Goal: Task Accomplishment & Management: Use online tool/utility

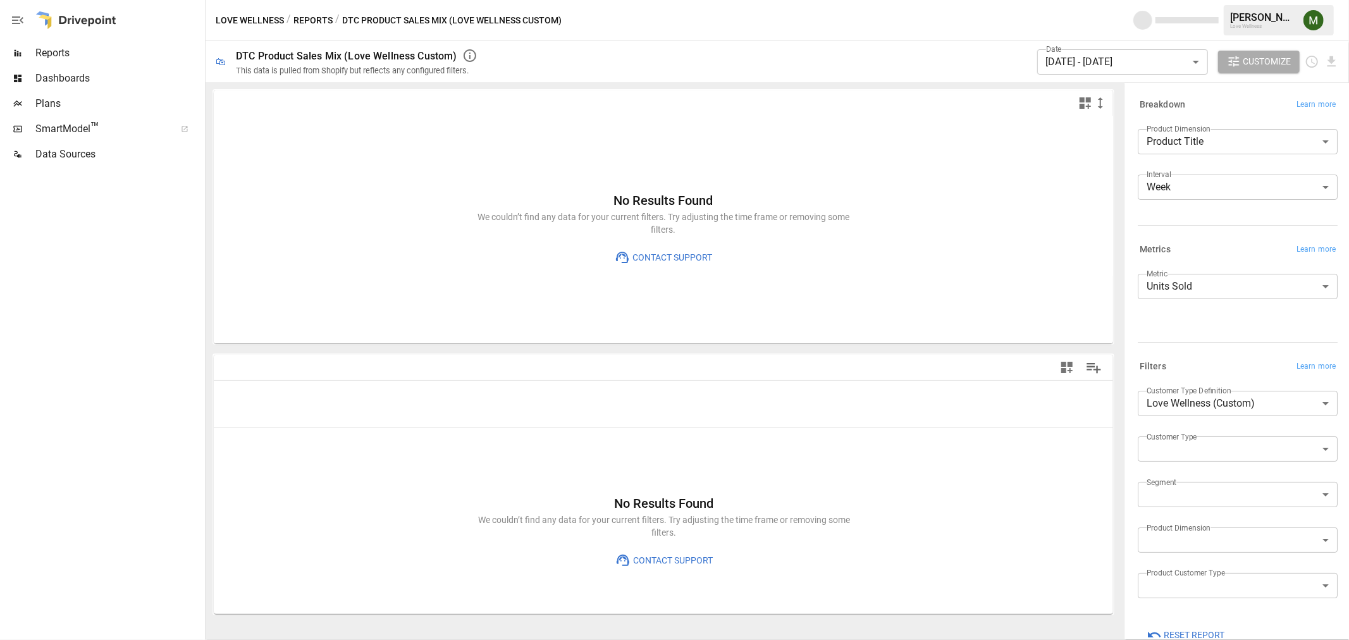
type input "**********"
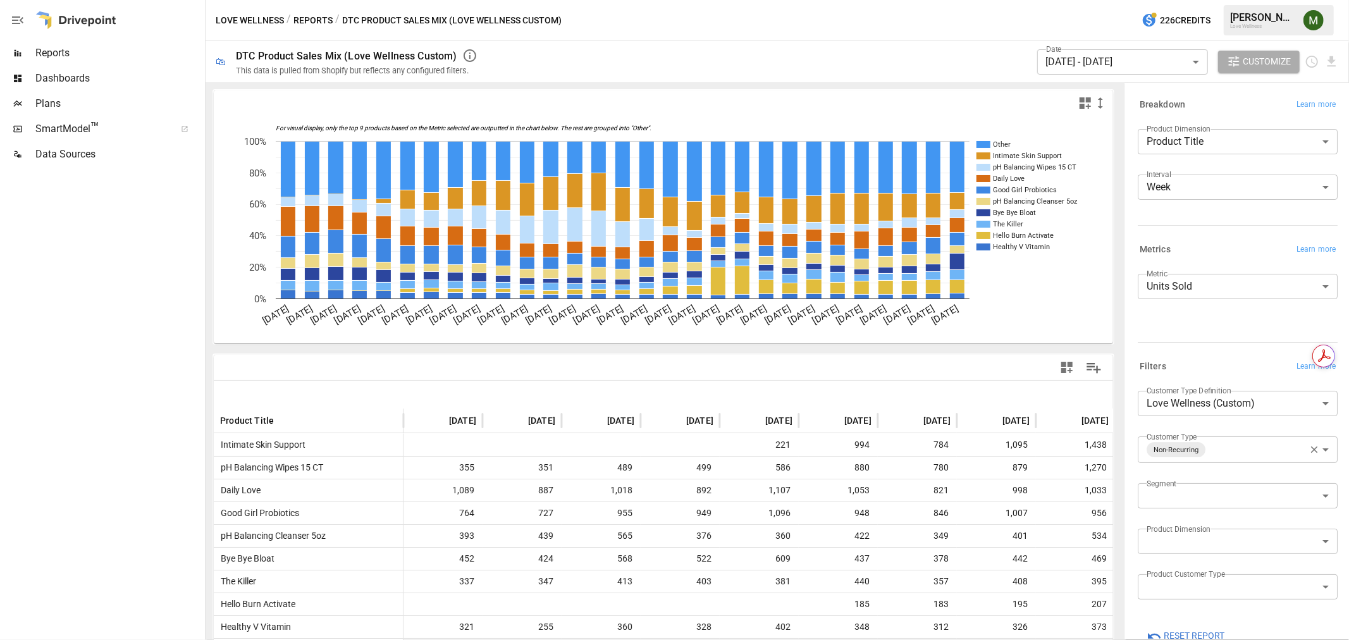
click at [1196, 0] on body "Reports Dashboards Plans SmartModel ™ Data Sources Love Wellness / Reports / DT…" at bounding box center [674, 0] width 1349 height 0
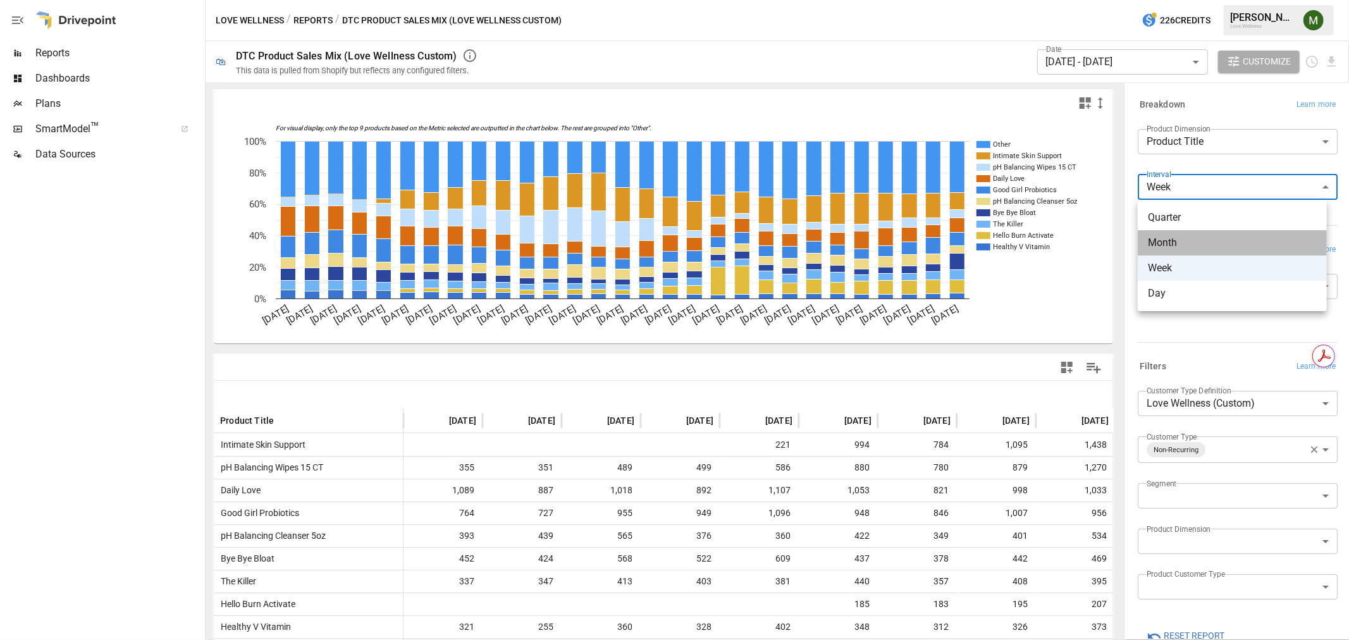
click at [1198, 235] on span "Month" at bounding box center [1232, 242] width 169 height 15
type input "*****"
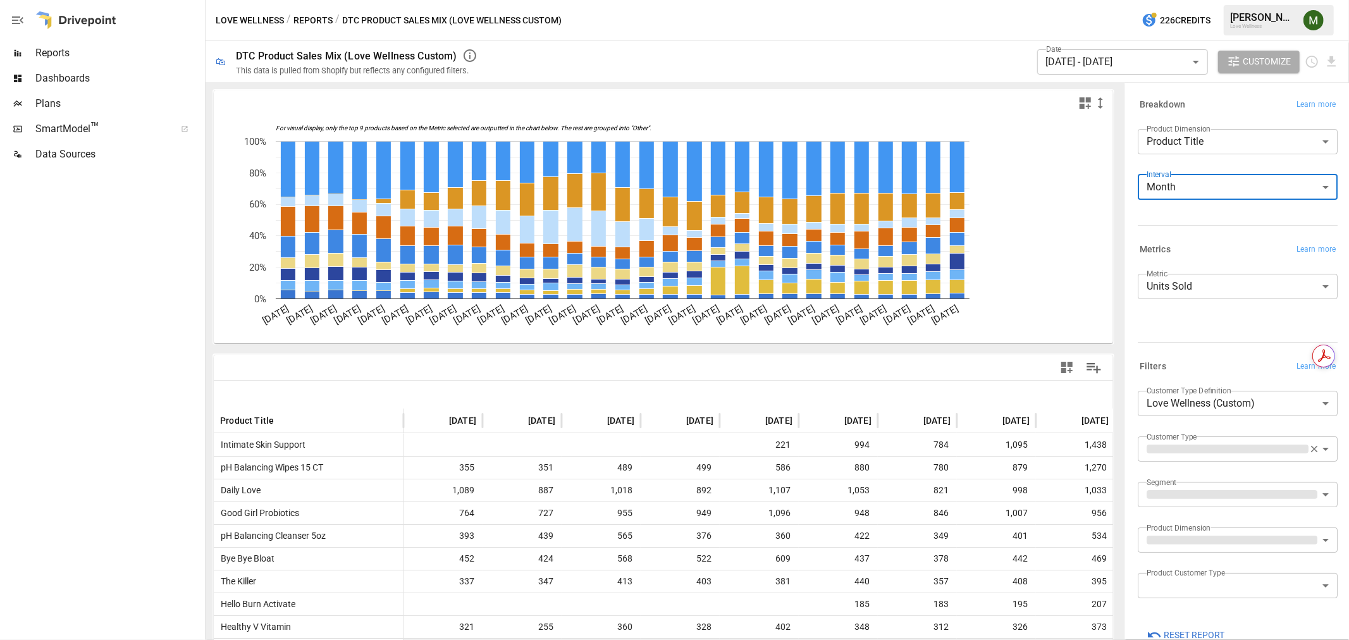
click at [1131, 0] on body "Reports Dashboards Plans SmartModel ™ Data Sources Love Wellness / Reports / DT…" at bounding box center [674, 0] width 1349 height 0
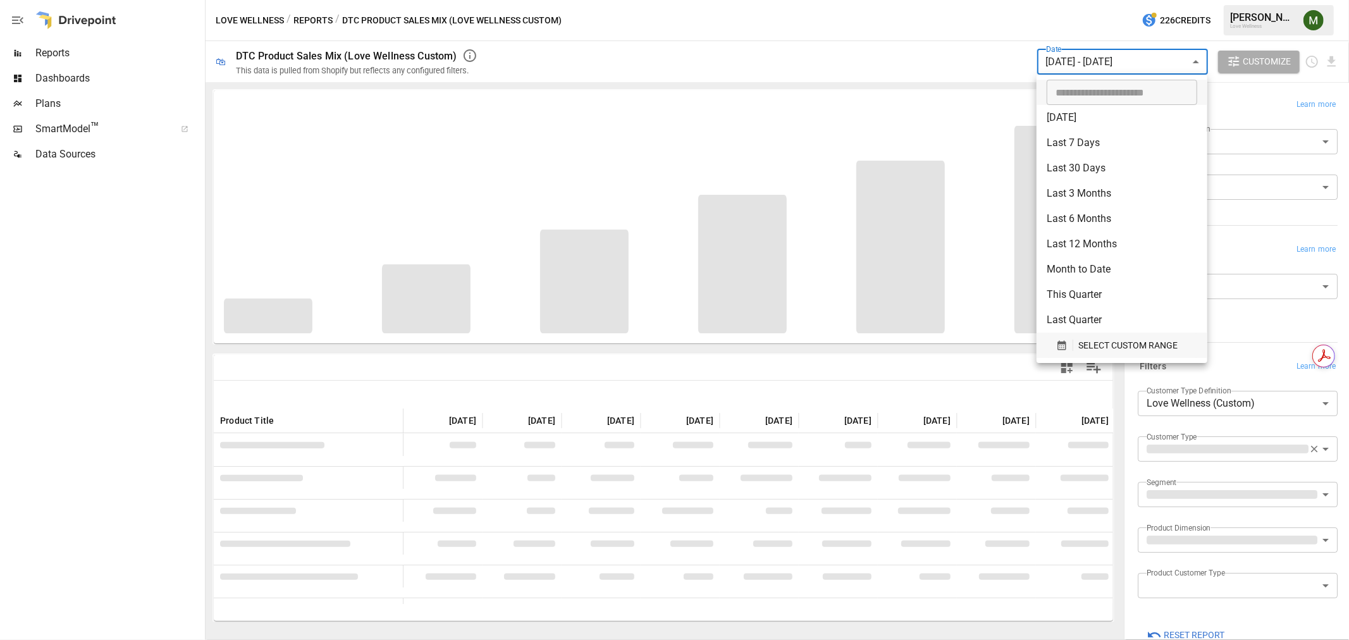
click at [1057, 344] on icon "button" at bounding box center [1062, 345] width 11 height 11
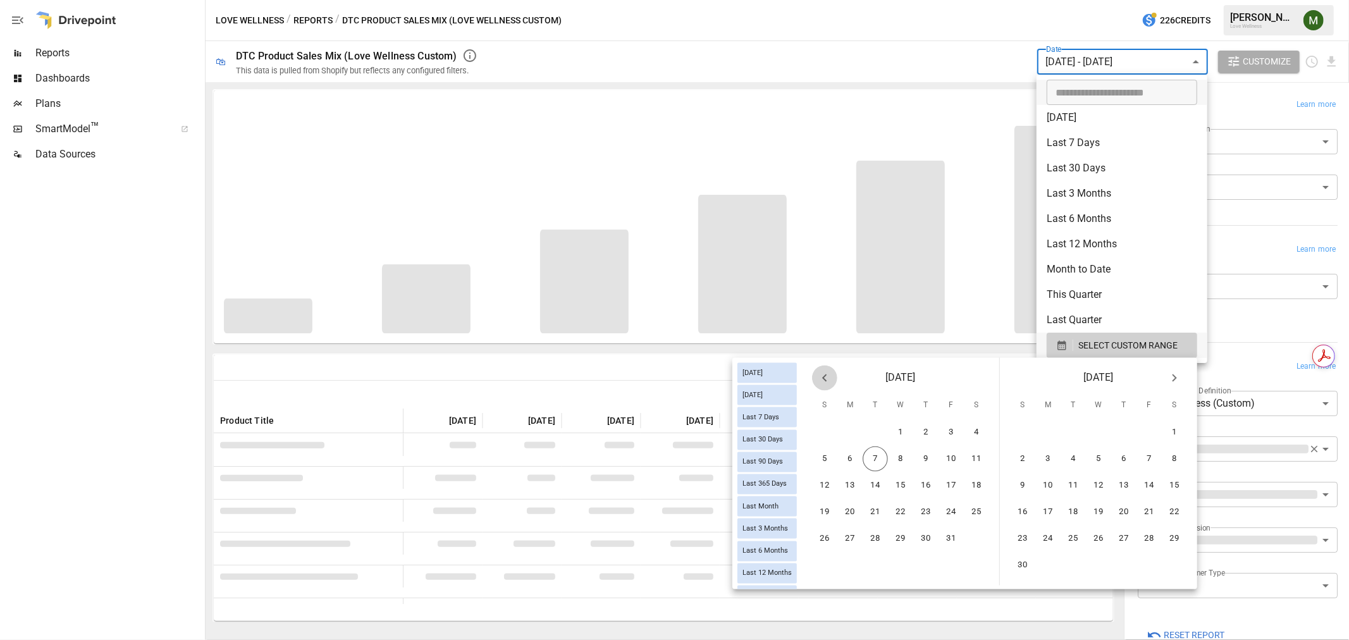
click at [831, 378] on icon "Previous month" at bounding box center [824, 378] width 15 height 15
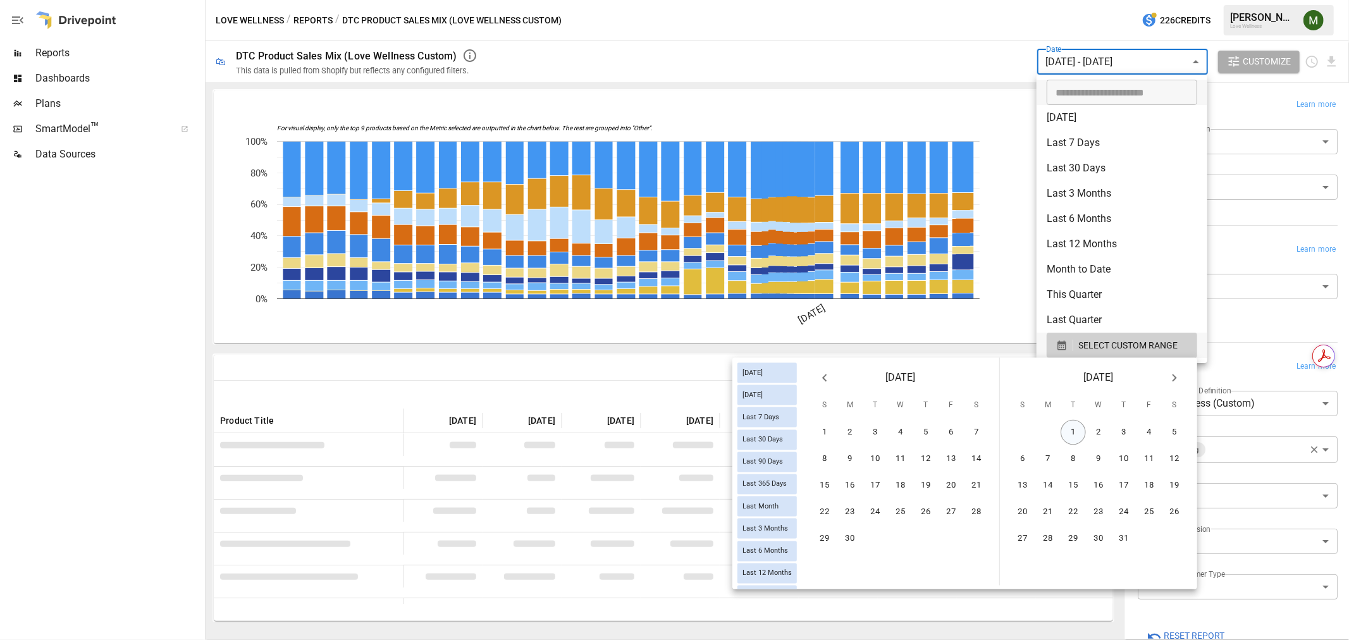
click at [1072, 433] on button "1" at bounding box center [1073, 432] width 25 height 25
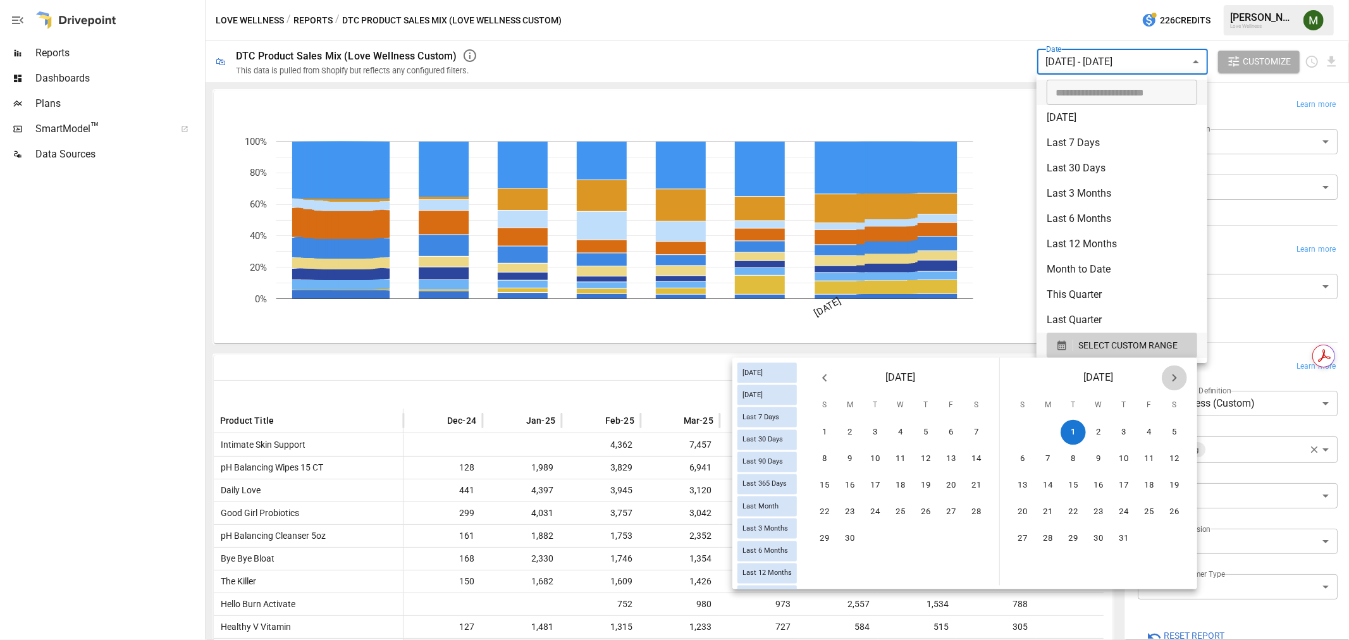
click at [1176, 372] on icon "Next month" at bounding box center [1174, 378] width 15 height 15
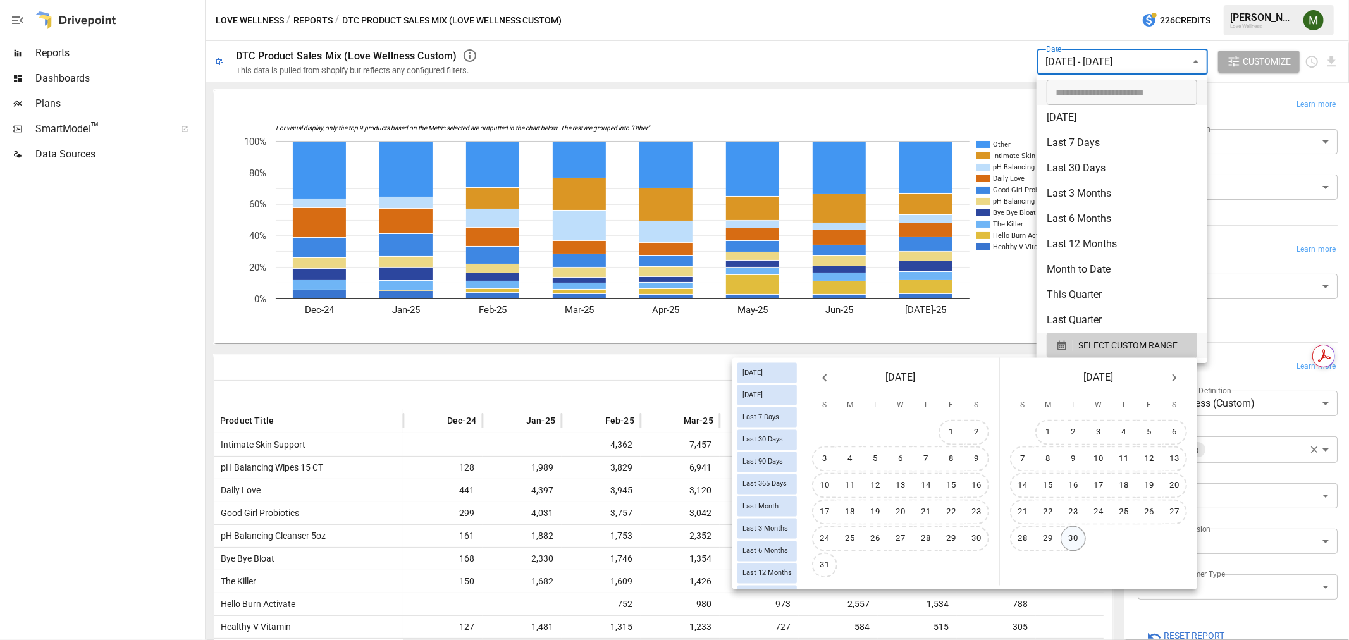
click at [1076, 533] on button "30" at bounding box center [1073, 538] width 25 height 25
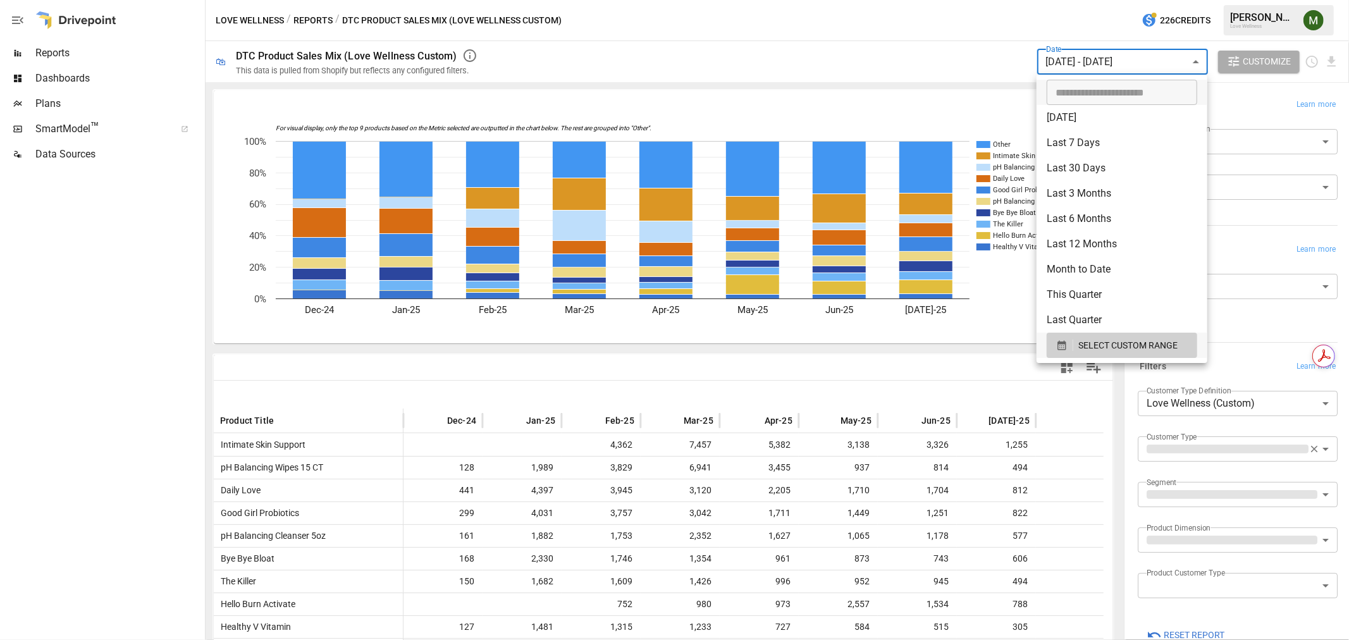
click at [909, 90] on div at bounding box center [674, 320] width 1349 height 640
